Goal: Transaction & Acquisition: Purchase product/service

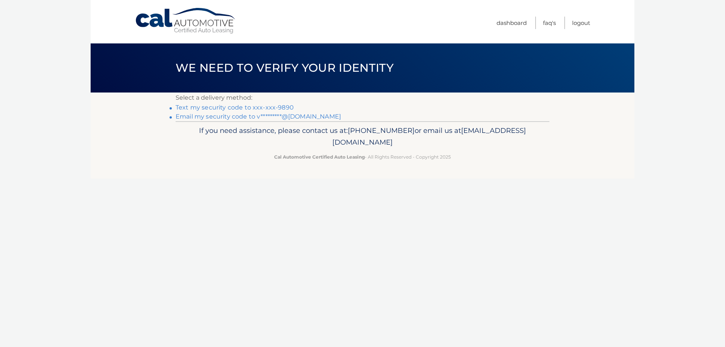
click at [282, 106] on link "Text my security code to xxx-xxx-9890" at bounding box center [235, 107] width 118 height 7
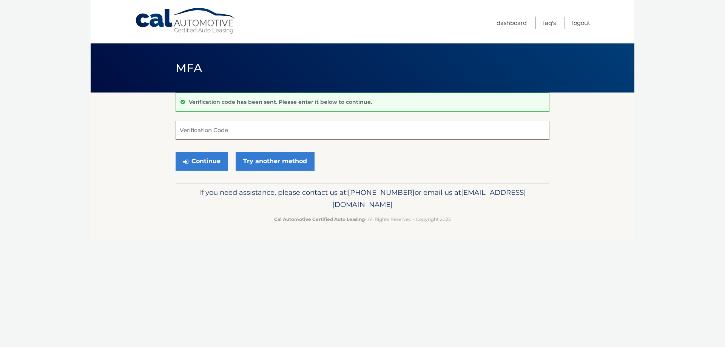
click at [251, 128] on input "Verification Code" at bounding box center [363, 130] width 374 height 19
type input "340480"
click at [209, 164] on button "Continue" at bounding box center [202, 161] width 53 height 19
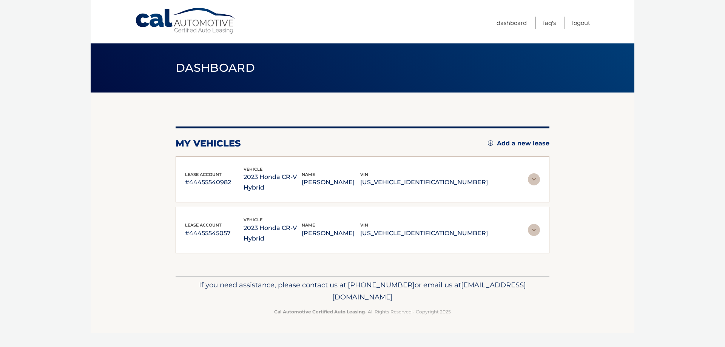
click at [497, 174] on div "lease account #44455540982 vehicle 2023 Honda CR-V Hybrid name VALERIE LINDYBER…" at bounding box center [362, 180] width 355 height 28
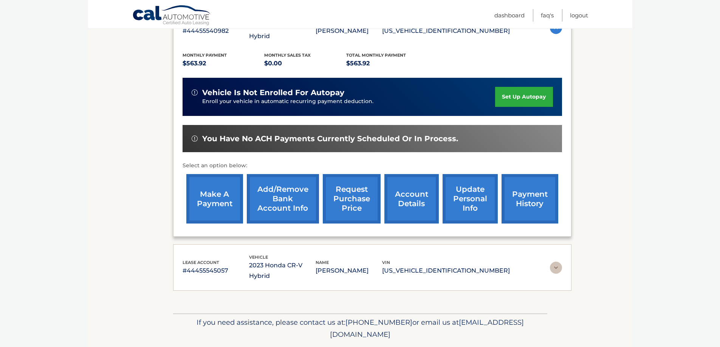
scroll to position [154, 0]
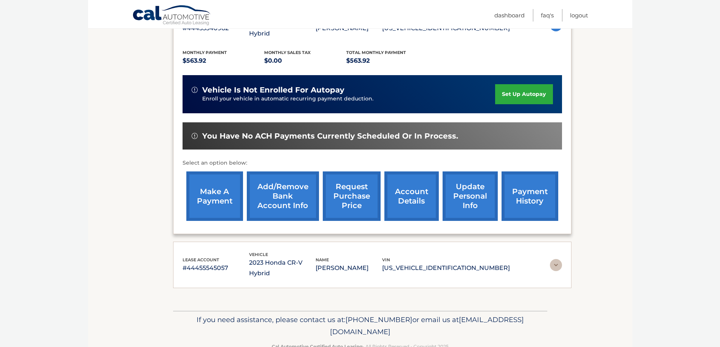
click at [222, 199] on link "make a payment" at bounding box center [214, 196] width 57 height 49
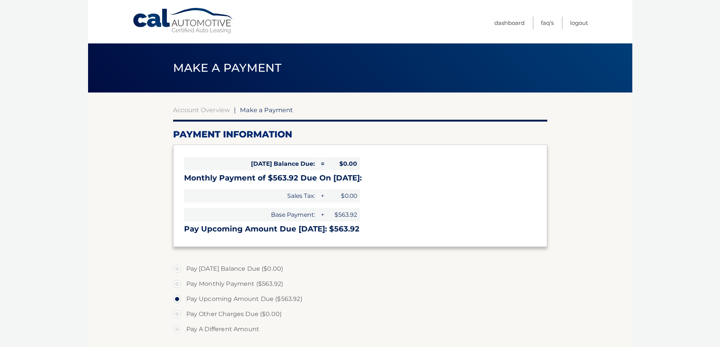
select select "N2Y4YjVmYTMtYTgxYi00MzE0LTlkZmItZDg3ZmMzNDQ5ZmZi"
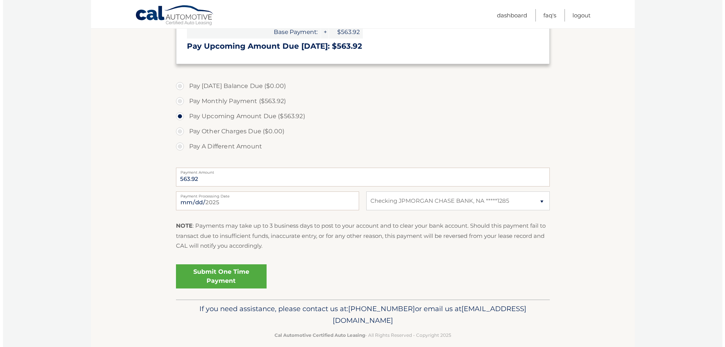
scroll to position [189, 0]
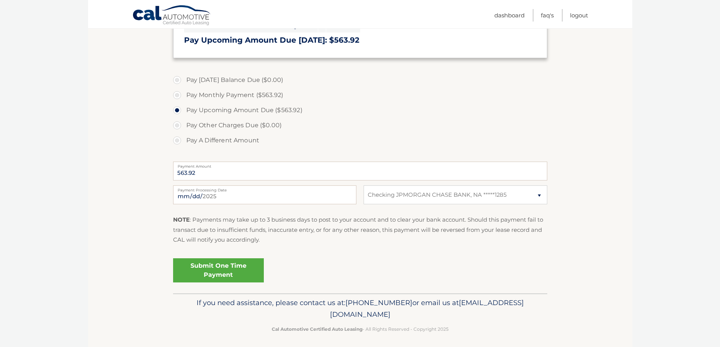
click at [207, 263] on link "Submit One Time Payment" at bounding box center [218, 270] width 91 height 24
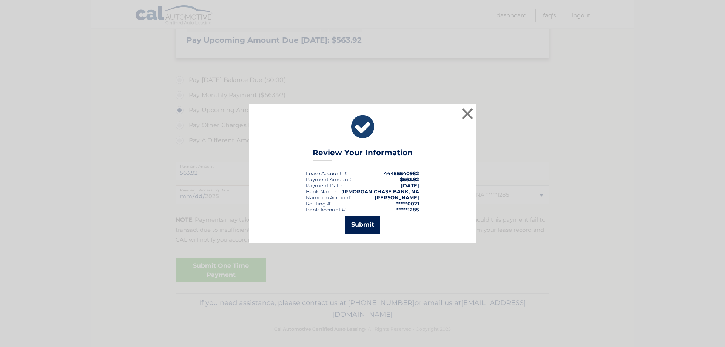
click at [364, 225] on button "Submit" at bounding box center [362, 225] width 35 height 18
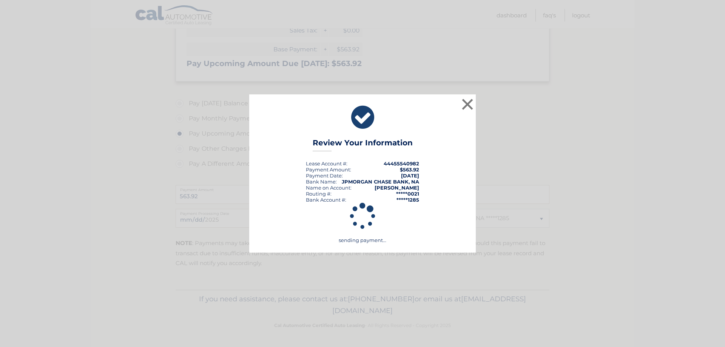
scroll to position [165, 0]
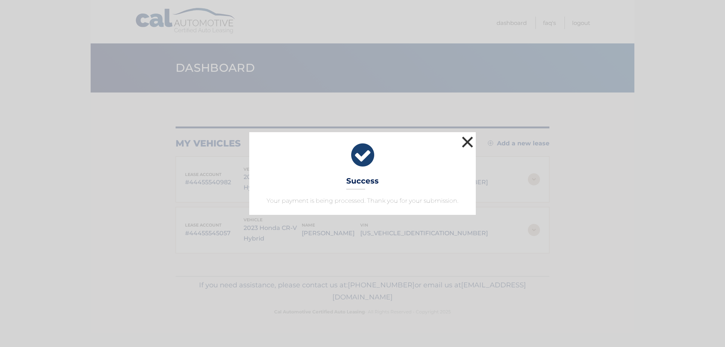
click at [467, 143] on button "×" at bounding box center [467, 142] width 15 height 15
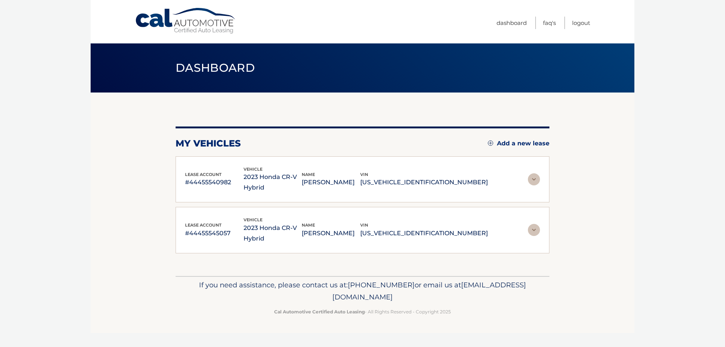
click at [532, 224] on img at bounding box center [534, 230] width 12 height 12
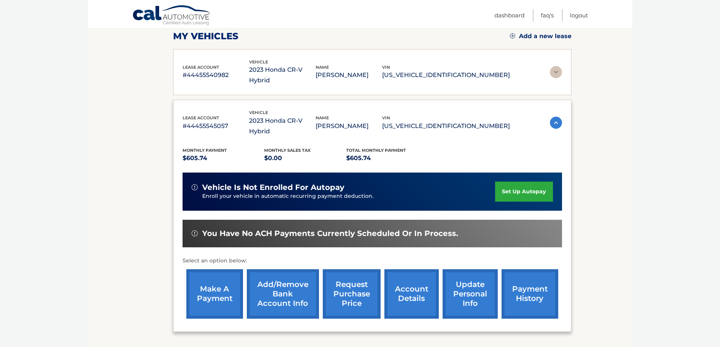
scroll to position [113, 0]
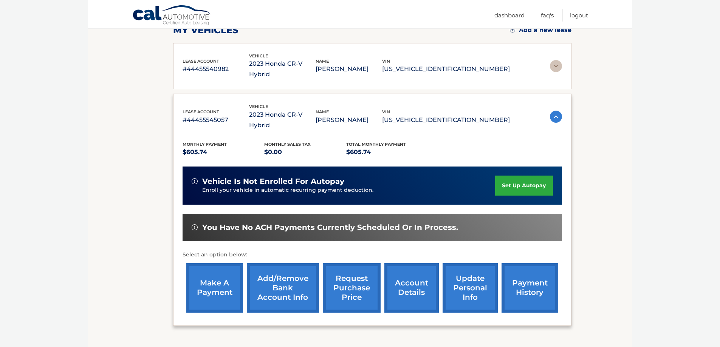
click at [216, 275] on link "make a payment" at bounding box center [214, 287] width 57 height 49
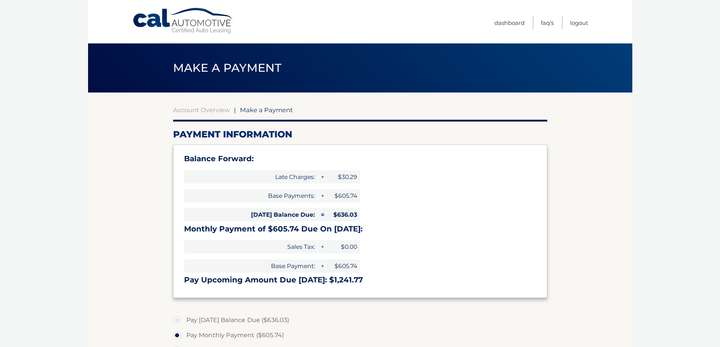
click at [346, 178] on span "$30.29" at bounding box center [343, 176] width 34 height 13
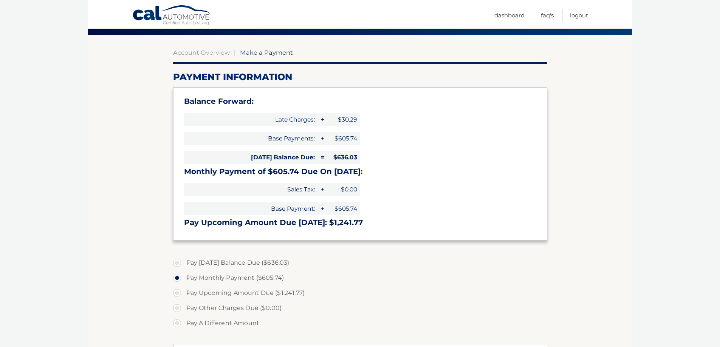
scroll to position [76, 0]
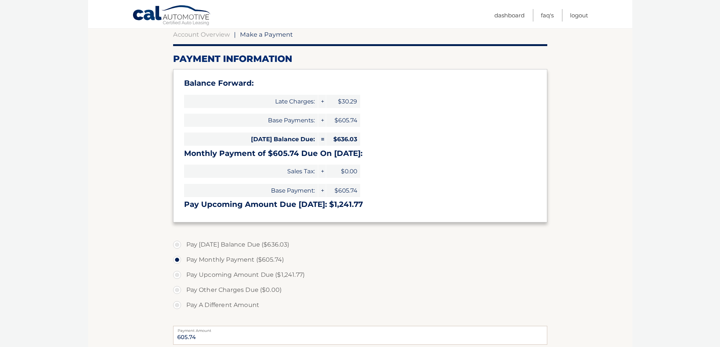
click at [178, 274] on label "Pay Upcoming Amount Due ($1,241.77)" at bounding box center [360, 274] width 374 height 15
click at [178, 274] on input "Pay Upcoming Amount Due ($1,241.77)" at bounding box center [180, 273] width 8 height 12
radio input "true"
type input "1241.77"
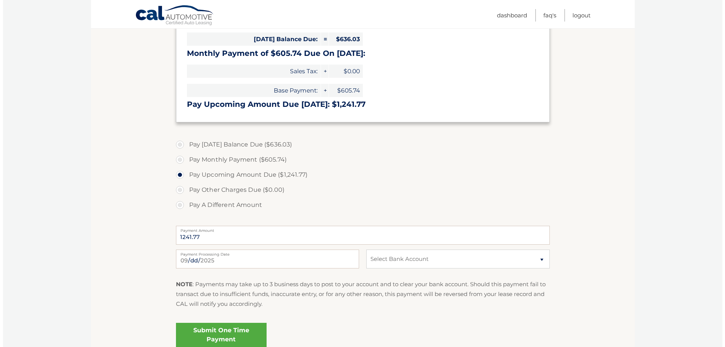
scroll to position [189, 0]
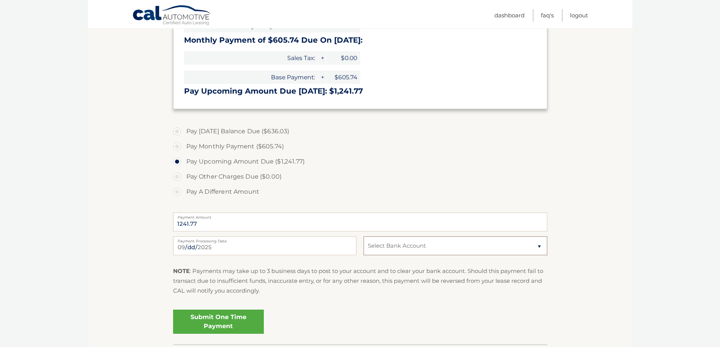
click at [486, 247] on select "Select Bank Account Checking JPMORGAN CHASE BANK, NA *****1285 Checking JPMORGA…" at bounding box center [454, 246] width 183 height 19
select select "MjA2MDkzNDItMjhjZi00Y2U0LWE0YjYtMTUzMmZkMGQ1NDI1"
click at [363, 237] on select "Select Bank Account Checking JPMORGAN CHASE BANK, NA *****1285 Checking JPMORGA…" at bounding box center [454, 246] width 183 height 19
click at [213, 321] on link "Submit One Time Payment" at bounding box center [218, 322] width 91 height 24
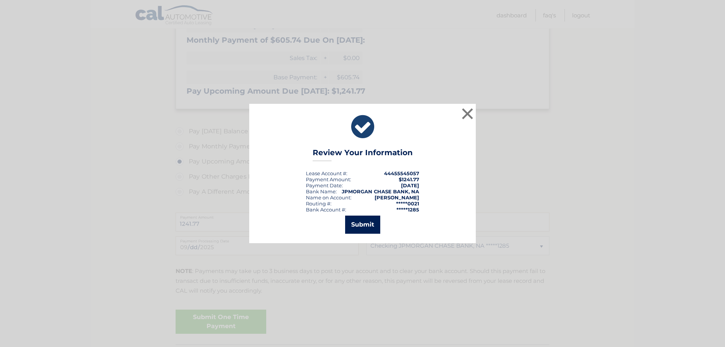
click at [356, 225] on button "Submit" at bounding box center [362, 225] width 35 height 18
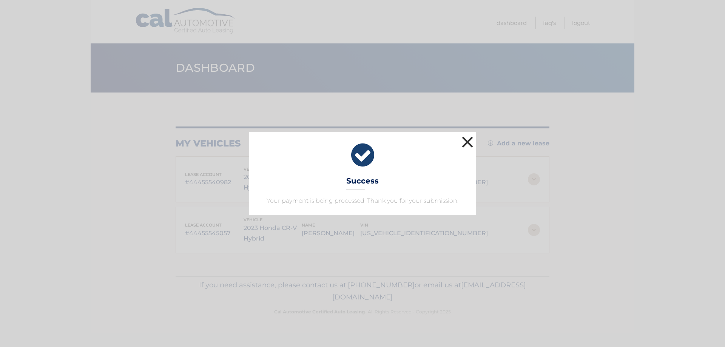
click at [468, 139] on button "×" at bounding box center [467, 142] width 15 height 15
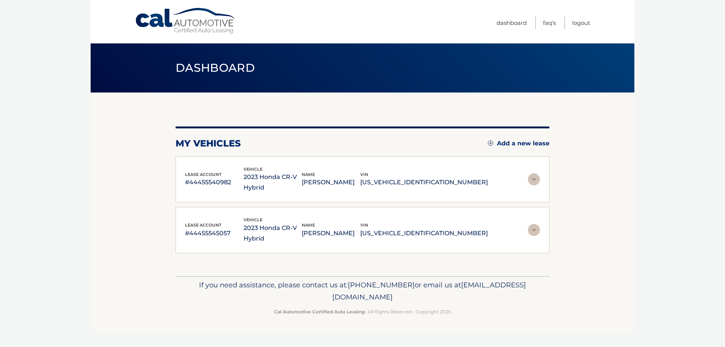
click at [533, 173] on img at bounding box center [534, 179] width 12 height 12
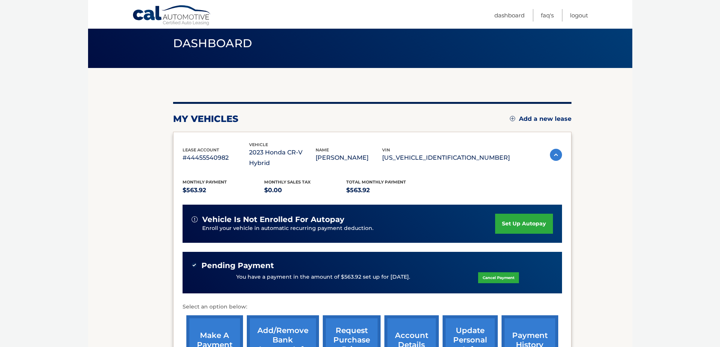
scroll to position [38, 0]
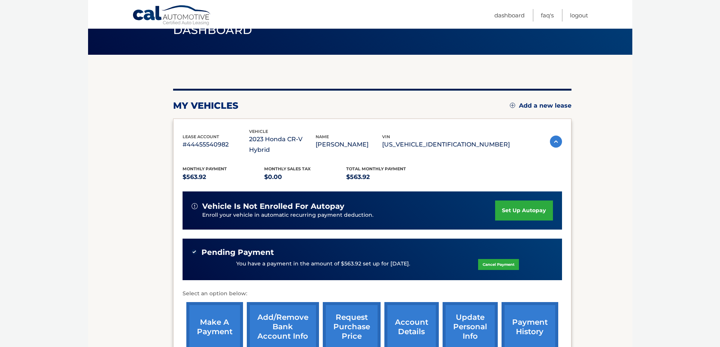
click at [227, 326] on link "make a payment" at bounding box center [214, 326] width 57 height 49
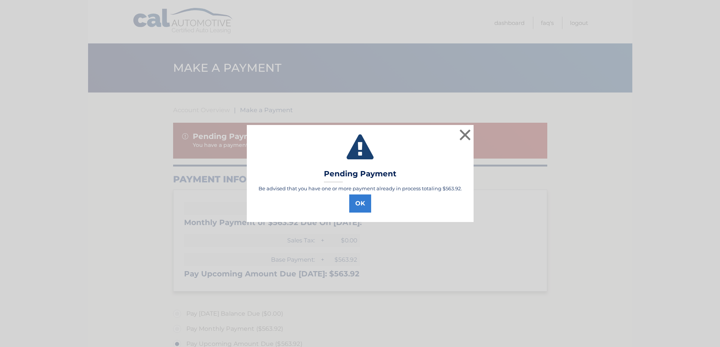
select select "N2Y4YjVmYTMtYTgxYi00MzE0LTlkZmItZDg3ZmMzNDQ5ZmZi"
click at [361, 206] on button "OK" at bounding box center [363, 204] width 22 height 18
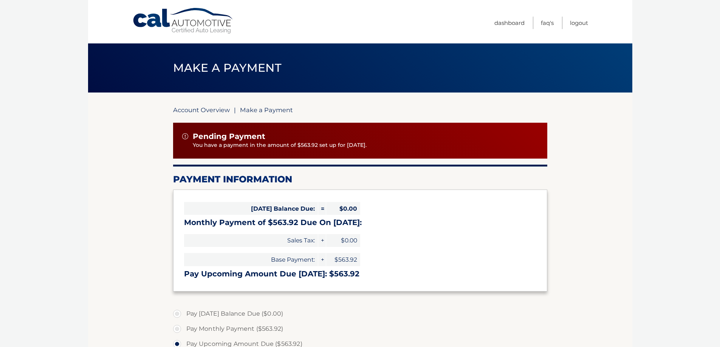
click at [181, 108] on link "Account Overview" at bounding box center [201, 110] width 57 height 8
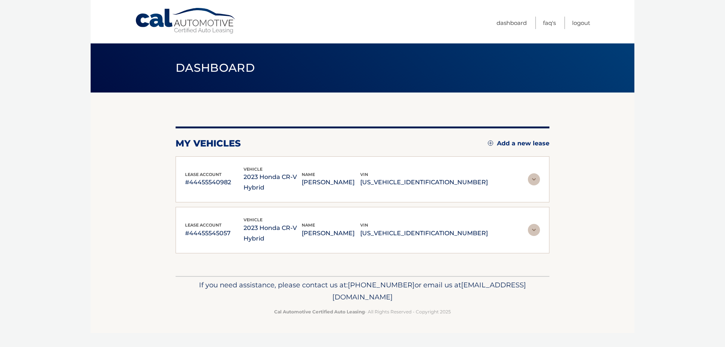
click at [532, 224] on img at bounding box center [534, 230] width 12 height 12
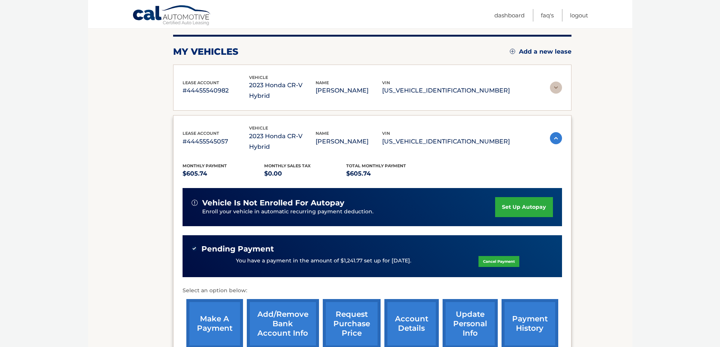
scroll to position [113, 0]
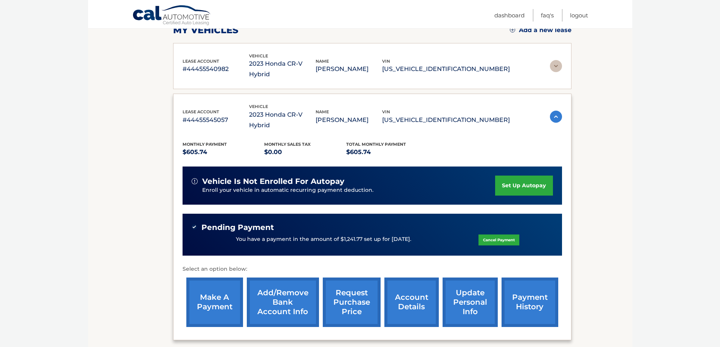
click at [201, 283] on link "make a payment" at bounding box center [214, 302] width 57 height 49
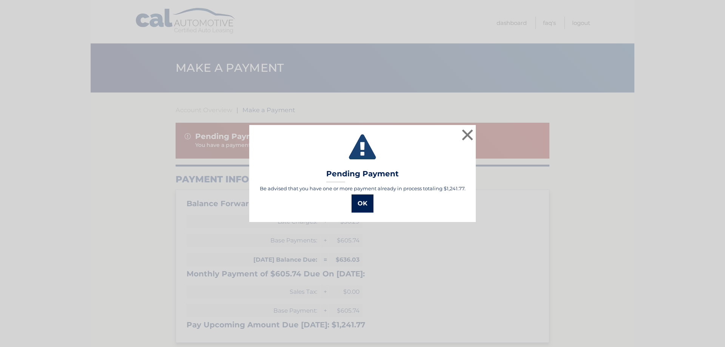
click at [365, 202] on button "OK" at bounding box center [363, 204] width 22 height 18
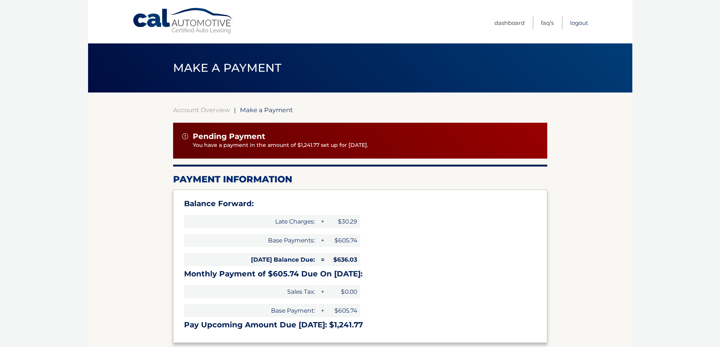
click at [579, 25] on link "Logout" at bounding box center [579, 23] width 18 height 12
